Goal: Task Accomplishment & Management: Manage account settings

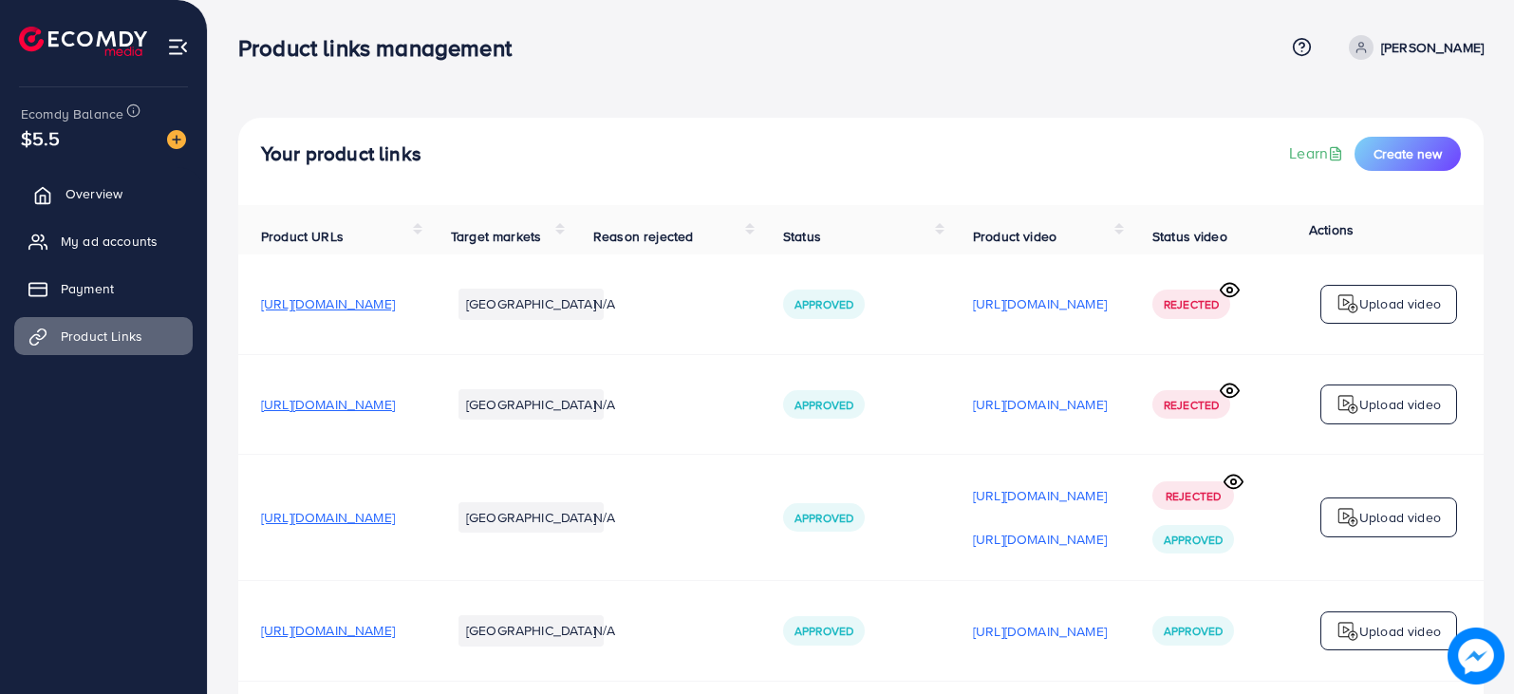
scroll to position [184, 0]
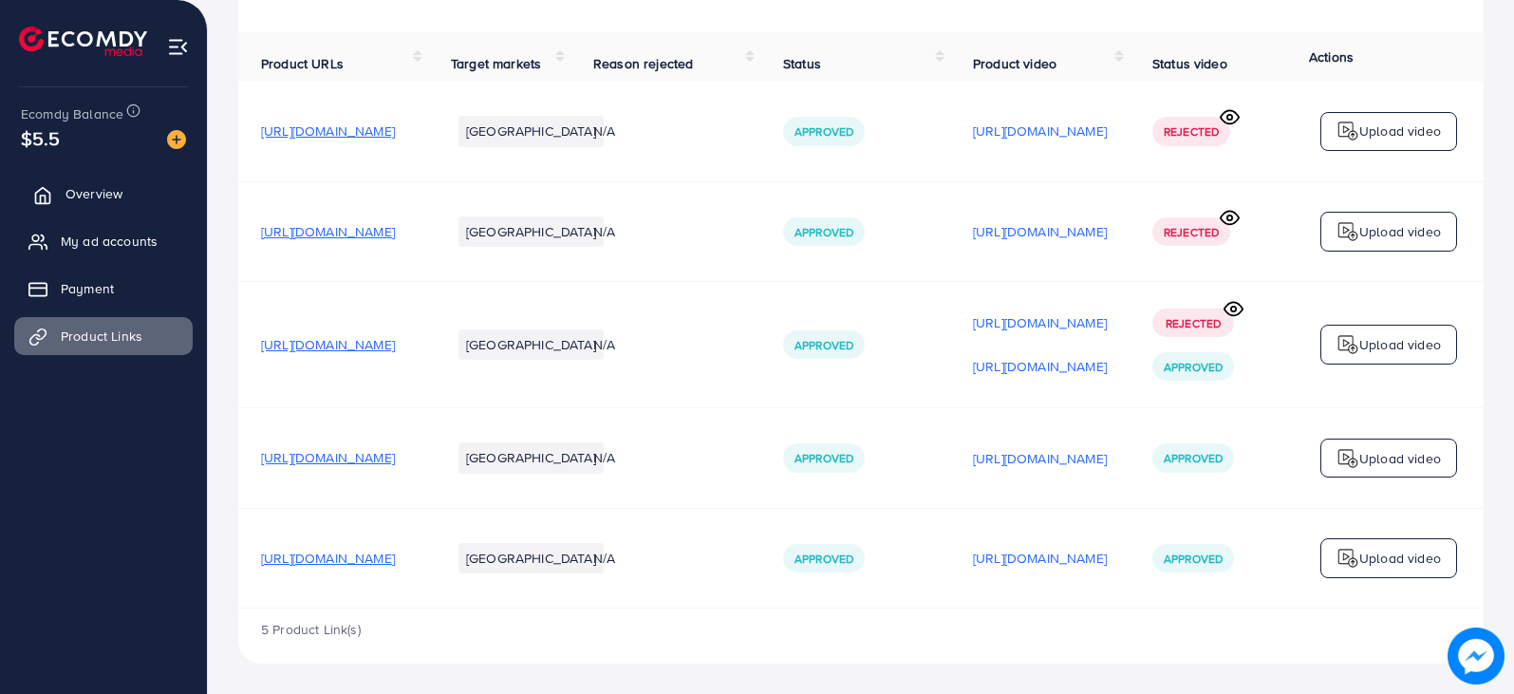
click at [93, 200] on span "Overview" at bounding box center [93, 193] width 57 height 19
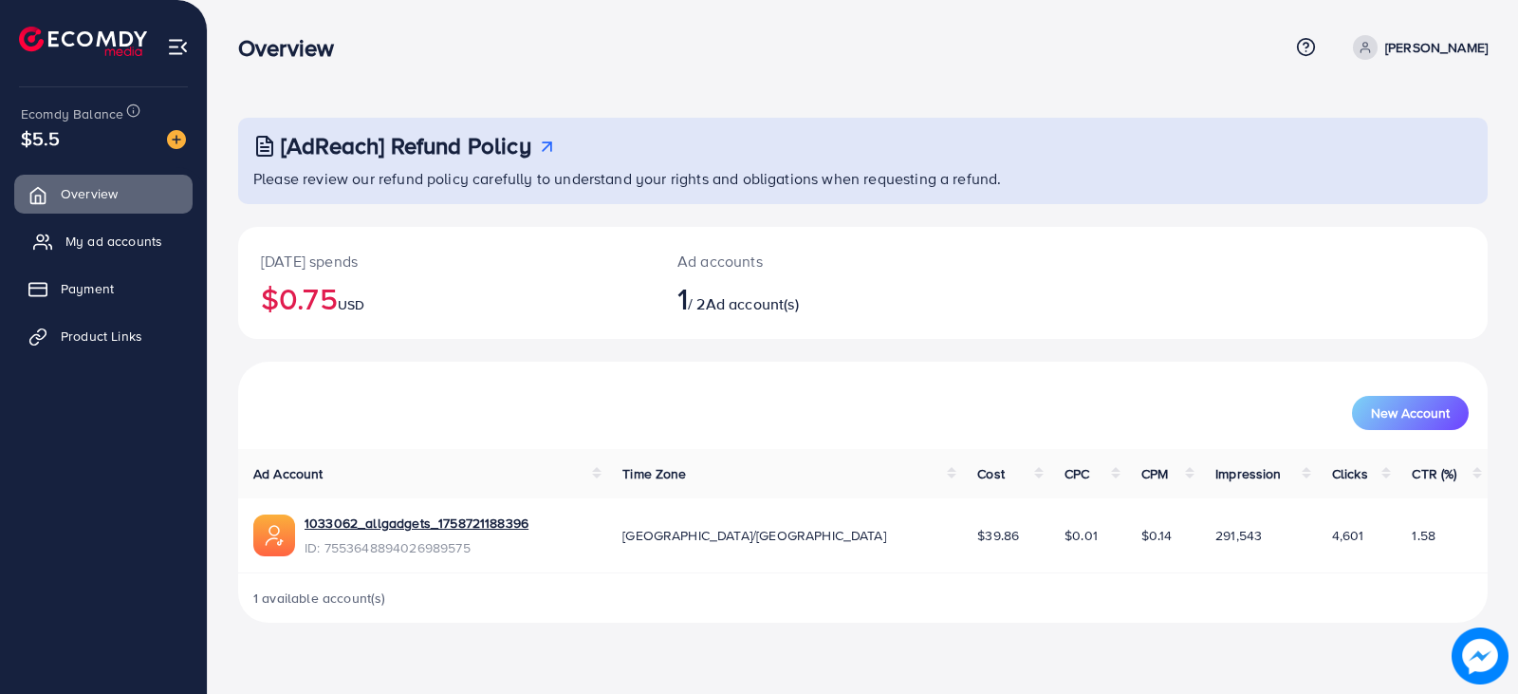
click at [102, 247] on span "My ad accounts" at bounding box center [113, 241] width 97 height 19
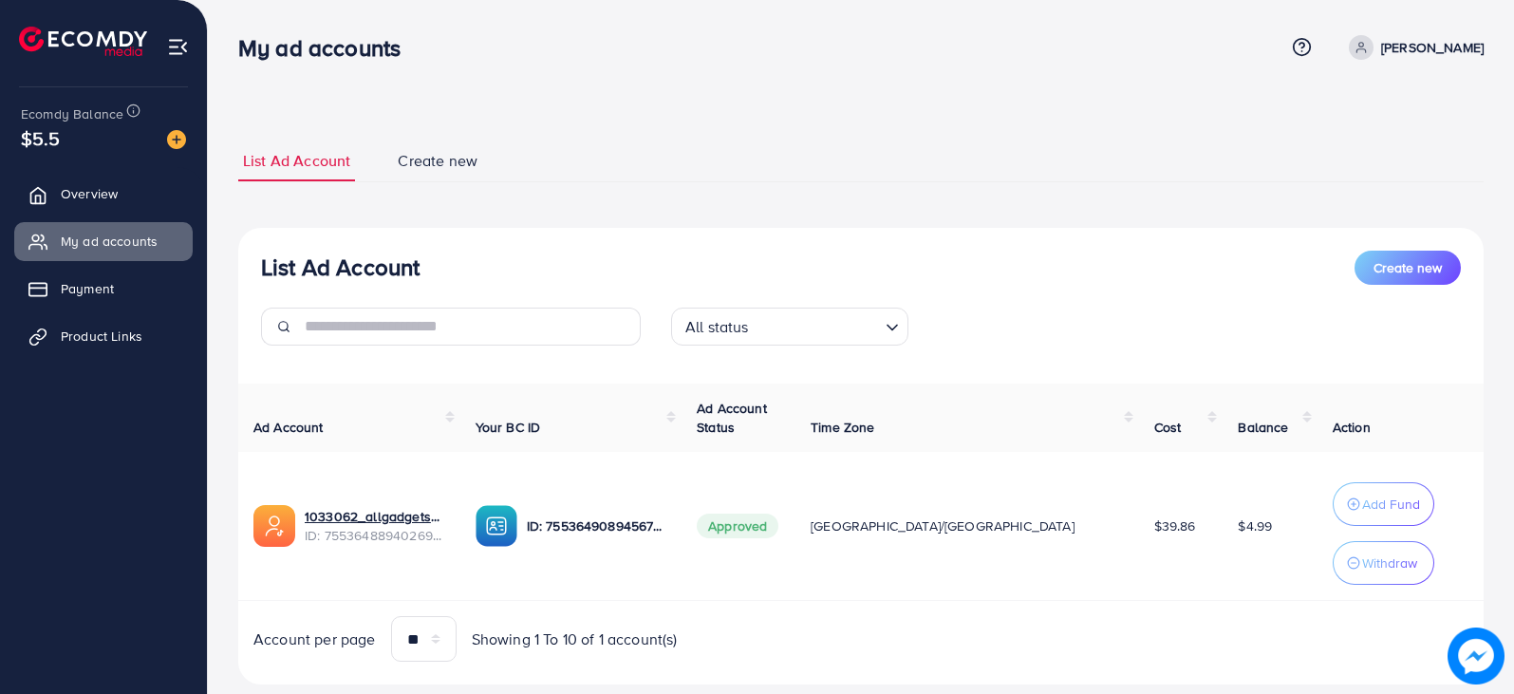
drag, startPoint x: 1223, startPoint y: 528, endPoint x: 1156, endPoint y: 543, distance: 69.1
click at [1156, 543] on tr "1033062_allgadgets_1758721188396 ID: 7553648894026989575 ID: 755364908945670144…" at bounding box center [860, 526] width 1245 height 149
click at [1156, 543] on td "$39.86" at bounding box center [1181, 526] width 84 height 149
